Goal: Task Accomplishment & Management: Manage account settings

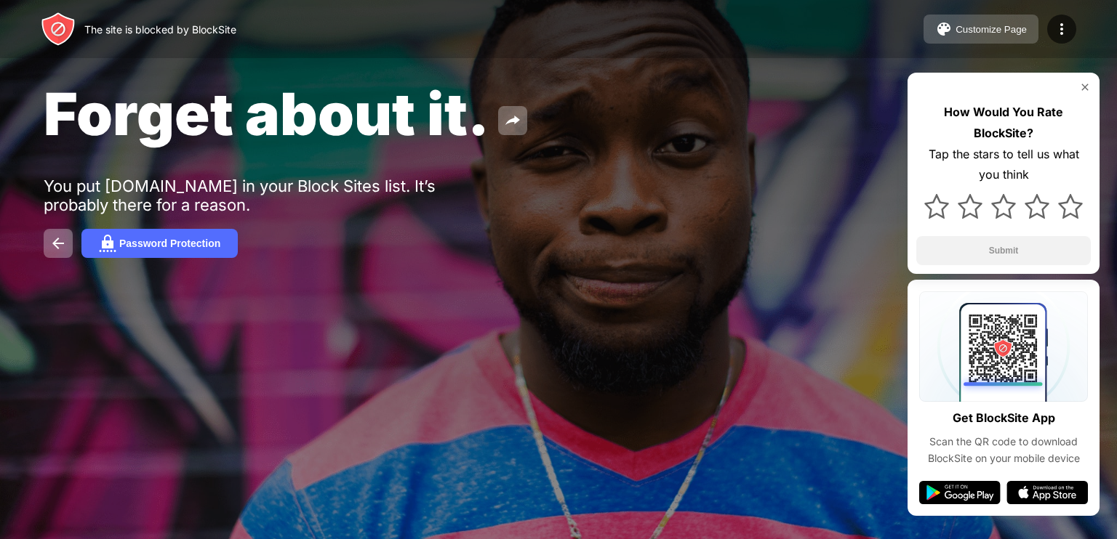
click at [965, 29] on div "Customize Page" at bounding box center [990, 29] width 71 height 11
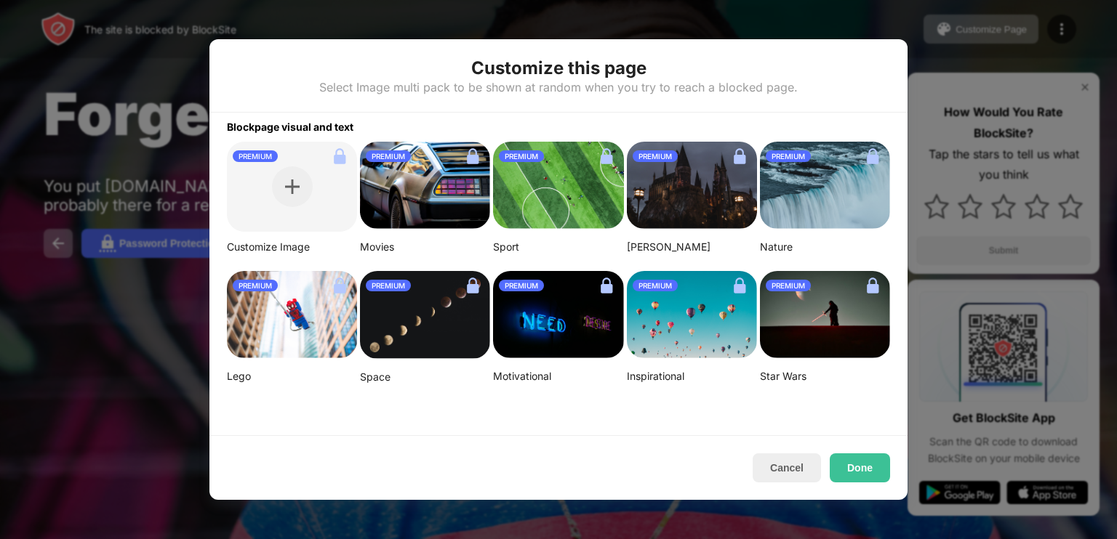
click at [65, 170] on div at bounding box center [558, 269] width 1117 height 539
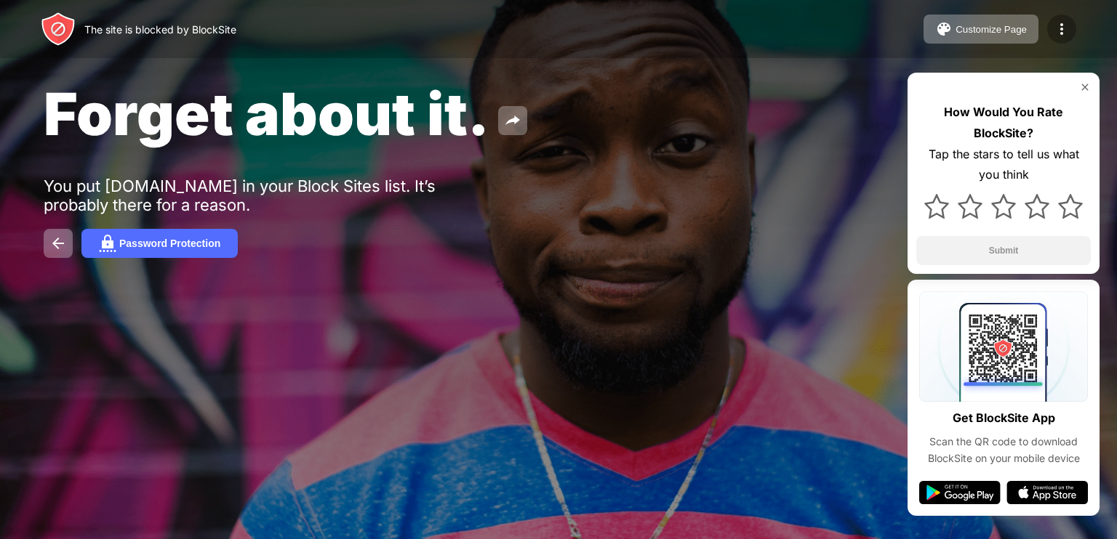
click at [1054, 20] on div at bounding box center [1061, 29] width 29 height 29
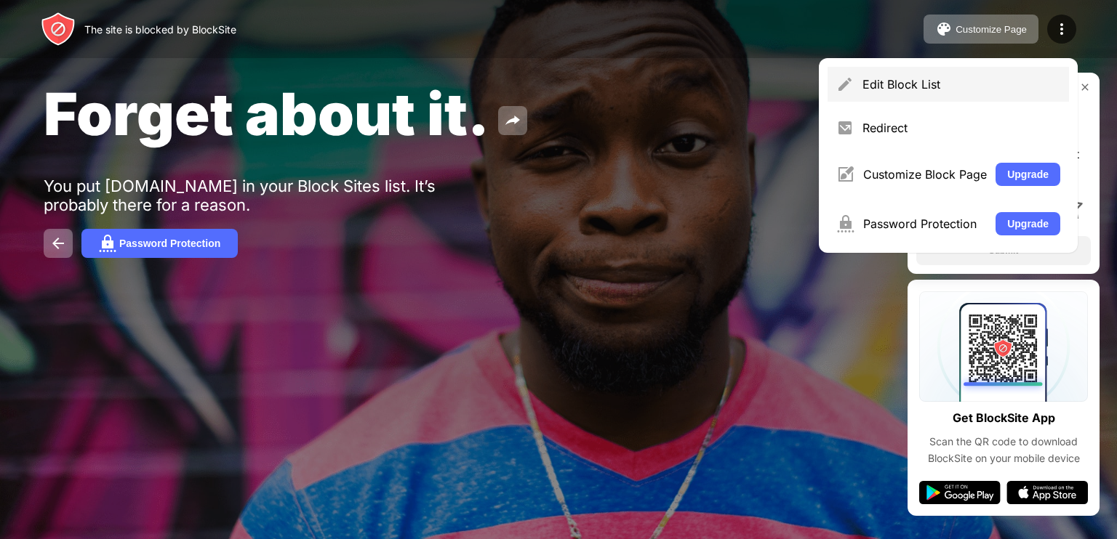
click at [899, 82] on div "Edit Block List" at bounding box center [961, 84] width 198 height 15
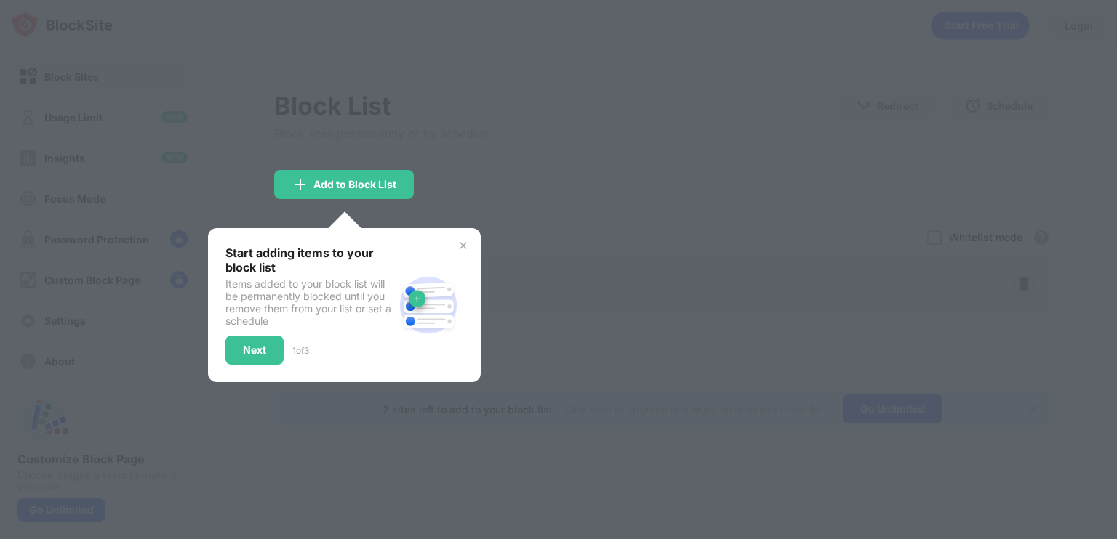
click at [459, 243] on img at bounding box center [463, 246] width 12 height 12
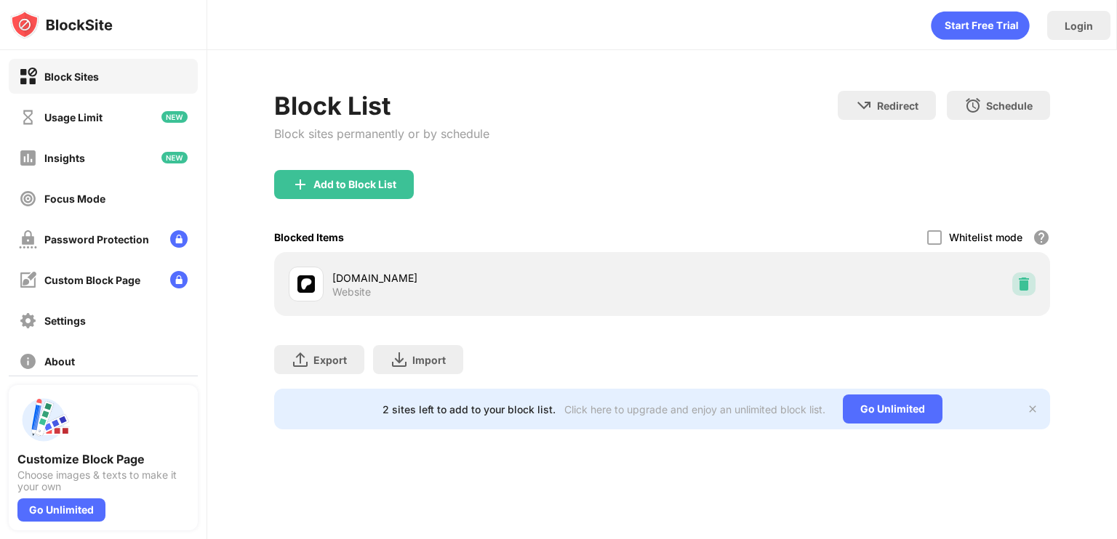
click at [1019, 277] on img at bounding box center [1023, 284] width 15 height 15
